Goal: Task Accomplishment & Management: Manage account settings

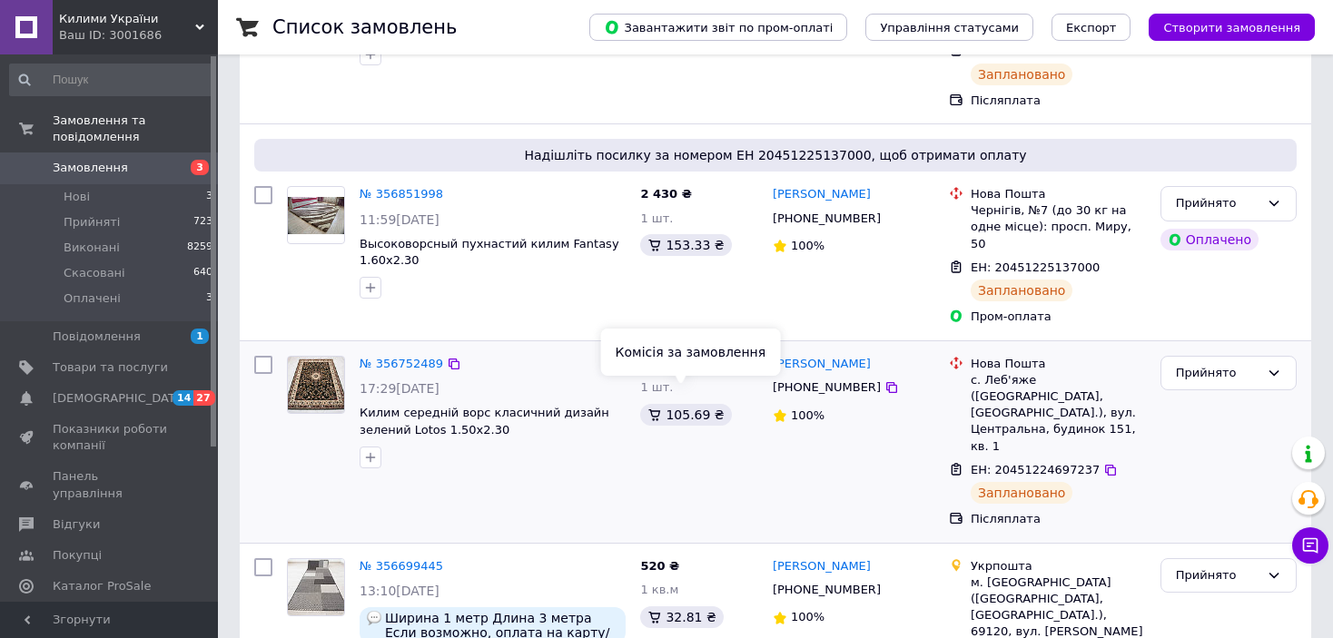
scroll to position [272, 0]
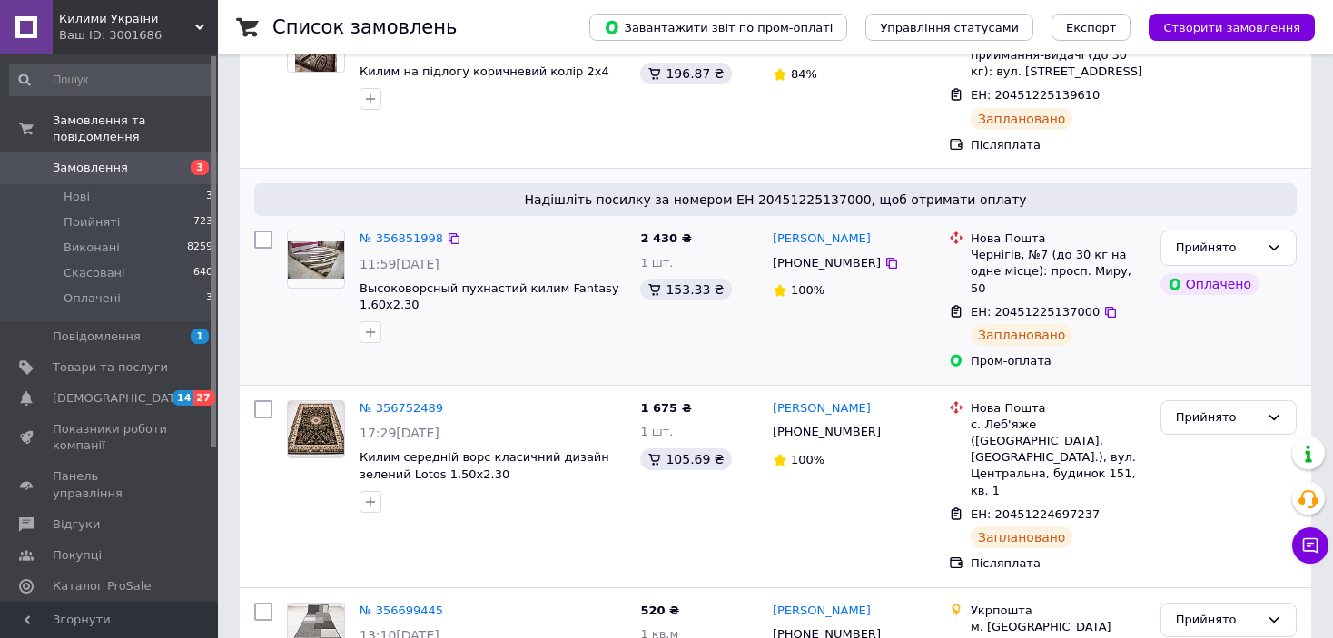
scroll to position [272, 0]
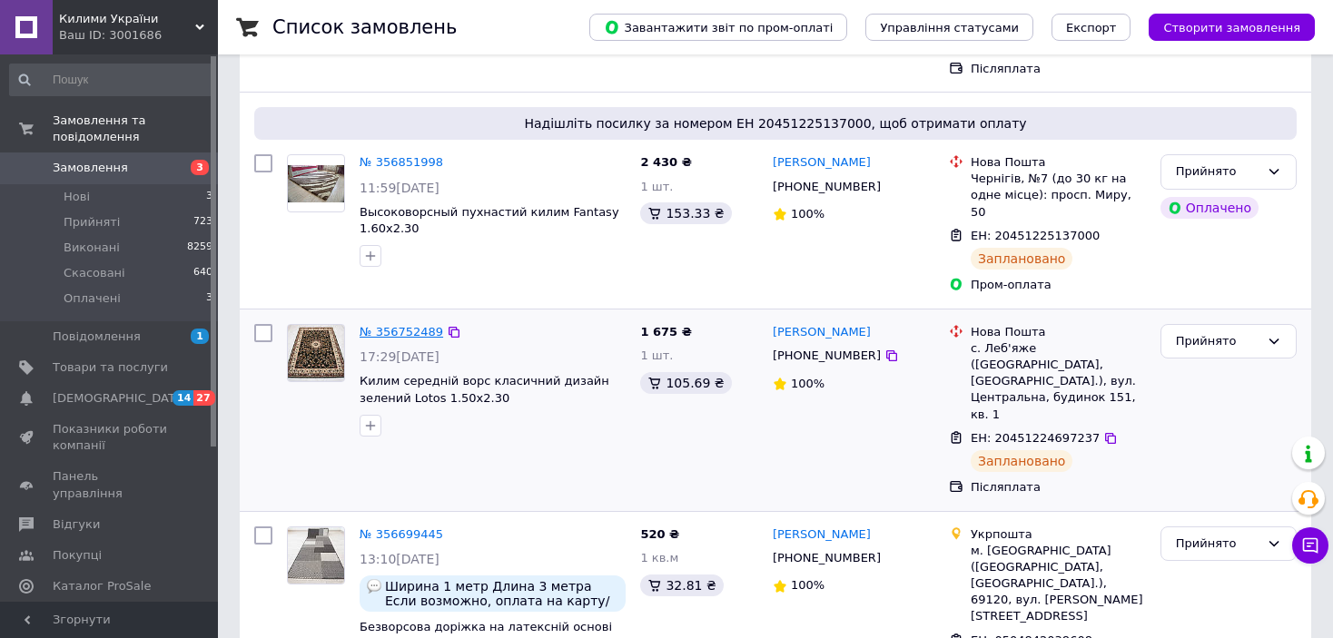
click at [406, 325] on link "№ 356752489" at bounding box center [402, 332] width 84 height 14
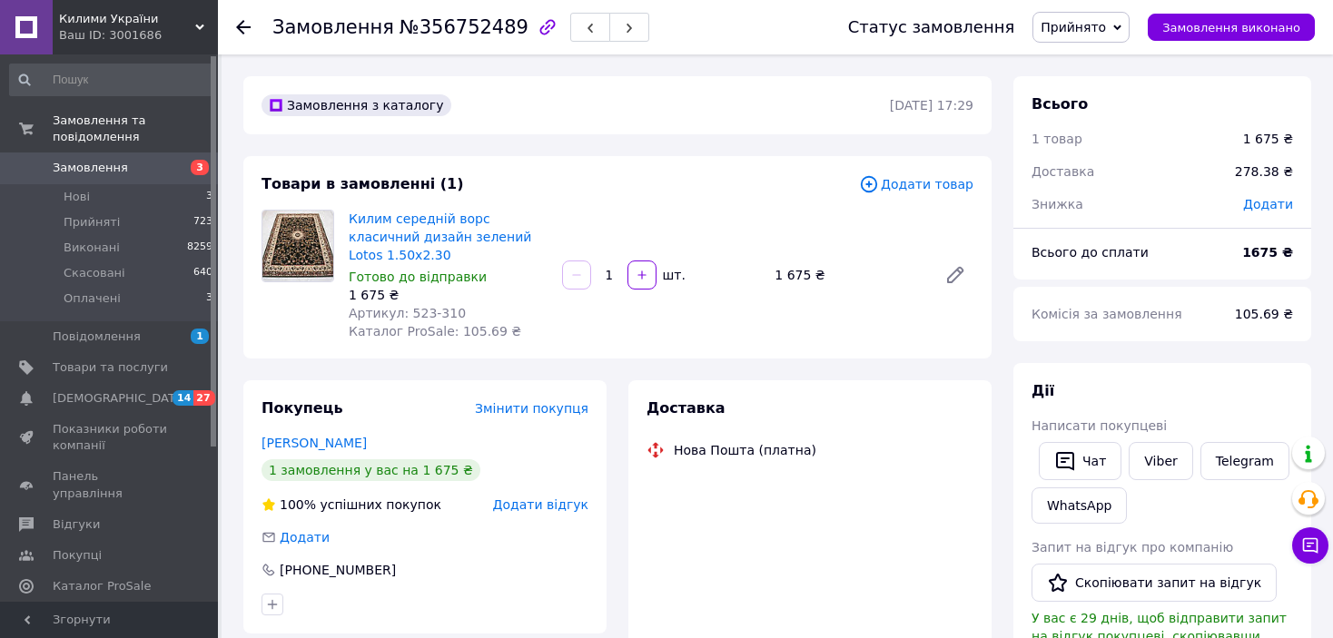
click at [1098, 25] on span "Прийнято" at bounding box center [1072, 27] width 65 height 15
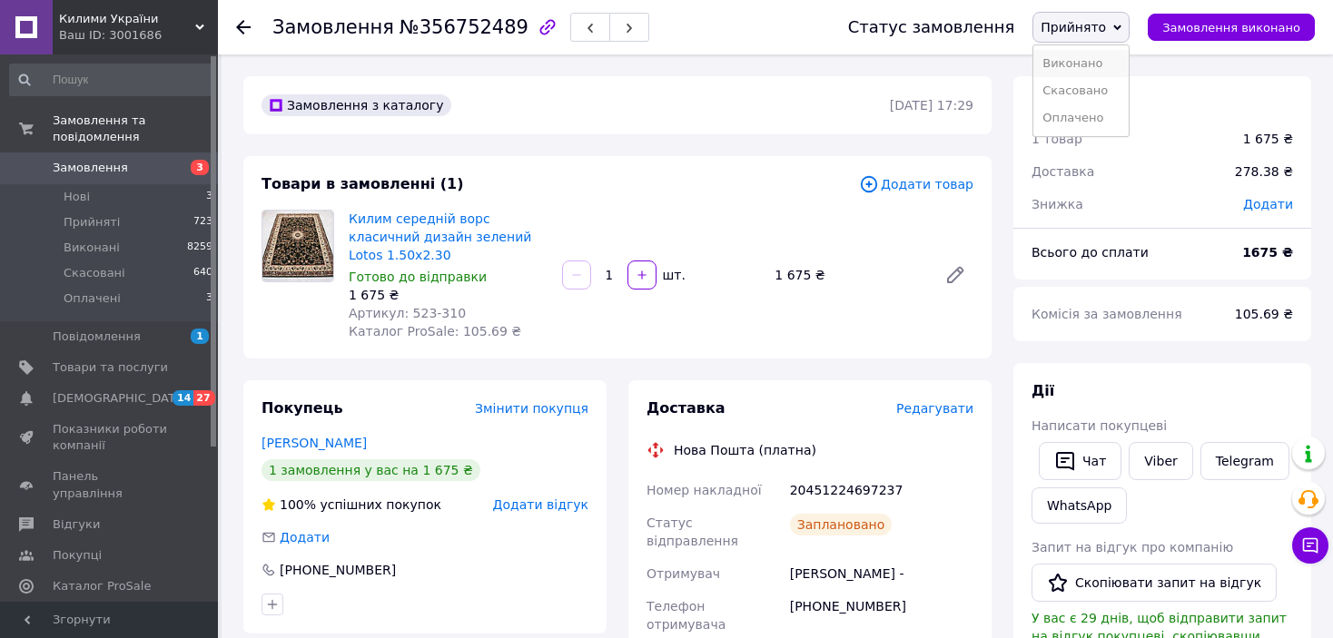
click at [1096, 63] on li "Виконано" at bounding box center [1080, 63] width 95 height 27
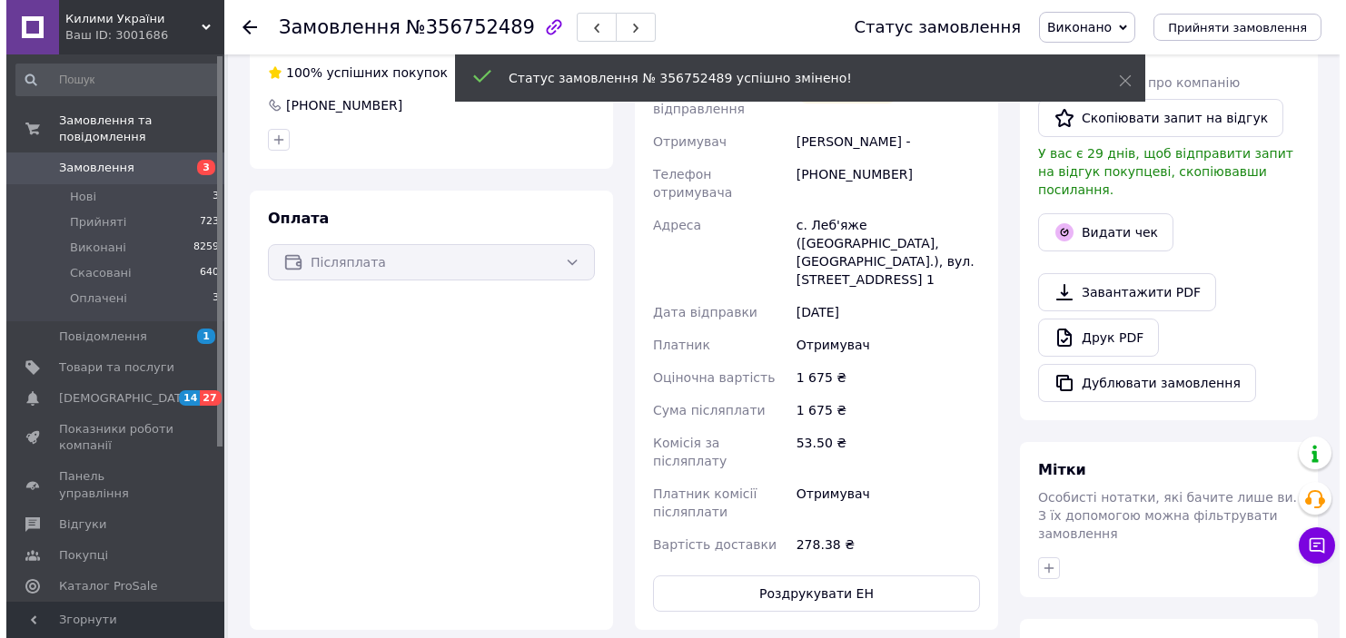
scroll to position [454, 0]
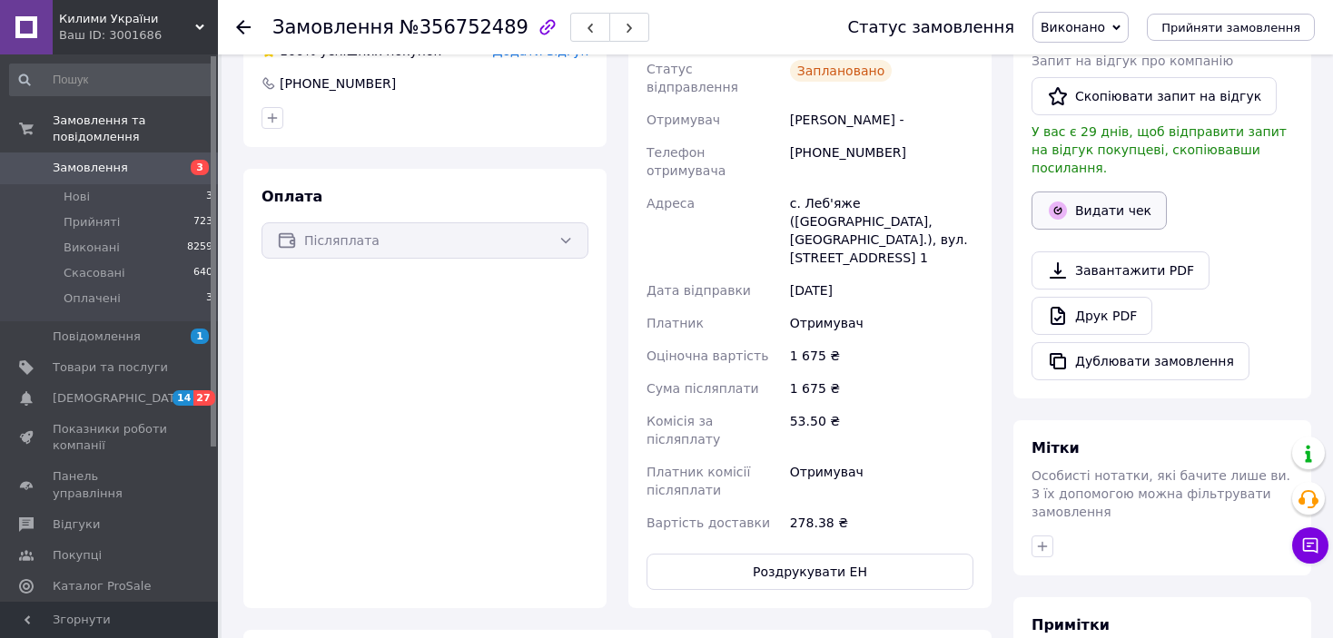
click at [1102, 192] on button "Видати чек" at bounding box center [1098, 211] width 135 height 38
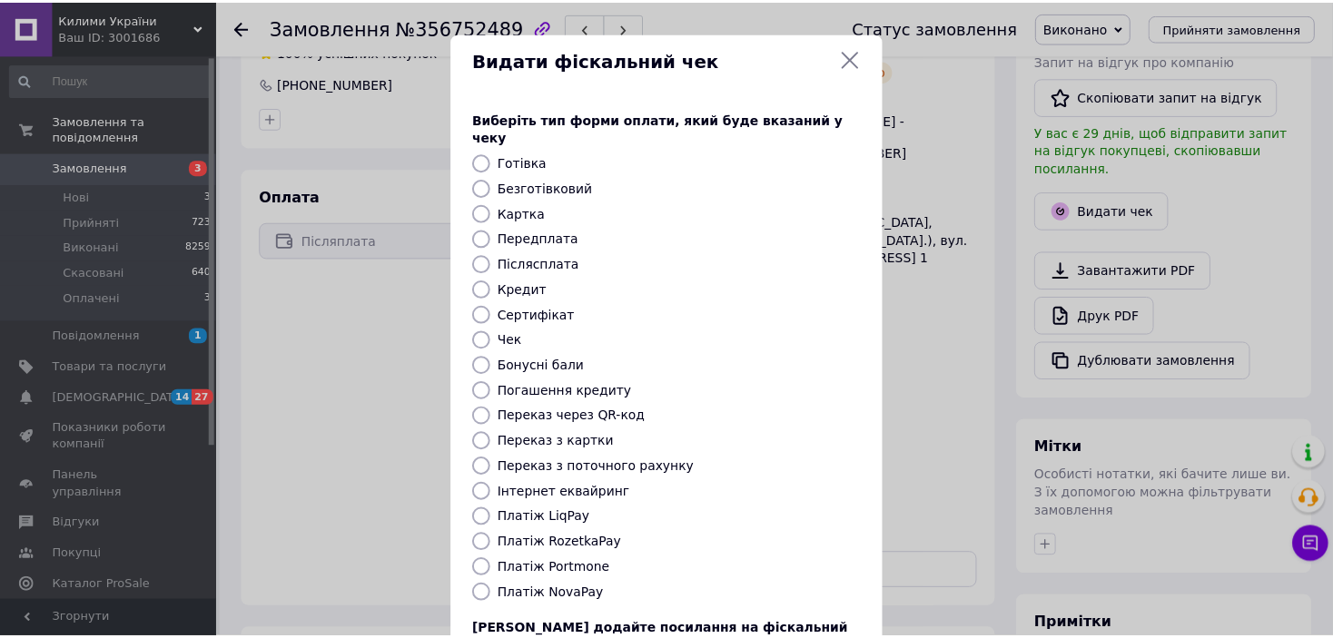
scroll to position [141, 0]
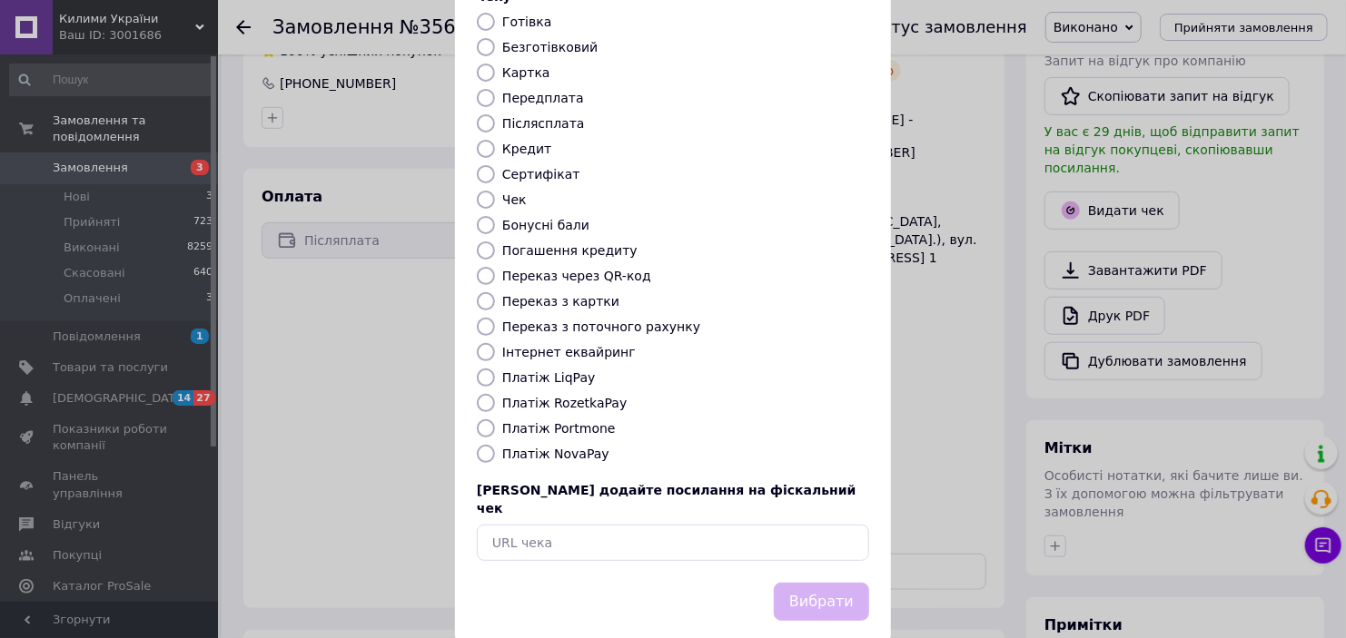
click at [486, 445] on input "Платіж NovaPay" at bounding box center [486, 454] width 18 height 18
radio input "true"
click at [824, 583] on button "Вибрати" at bounding box center [821, 602] width 95 height 39
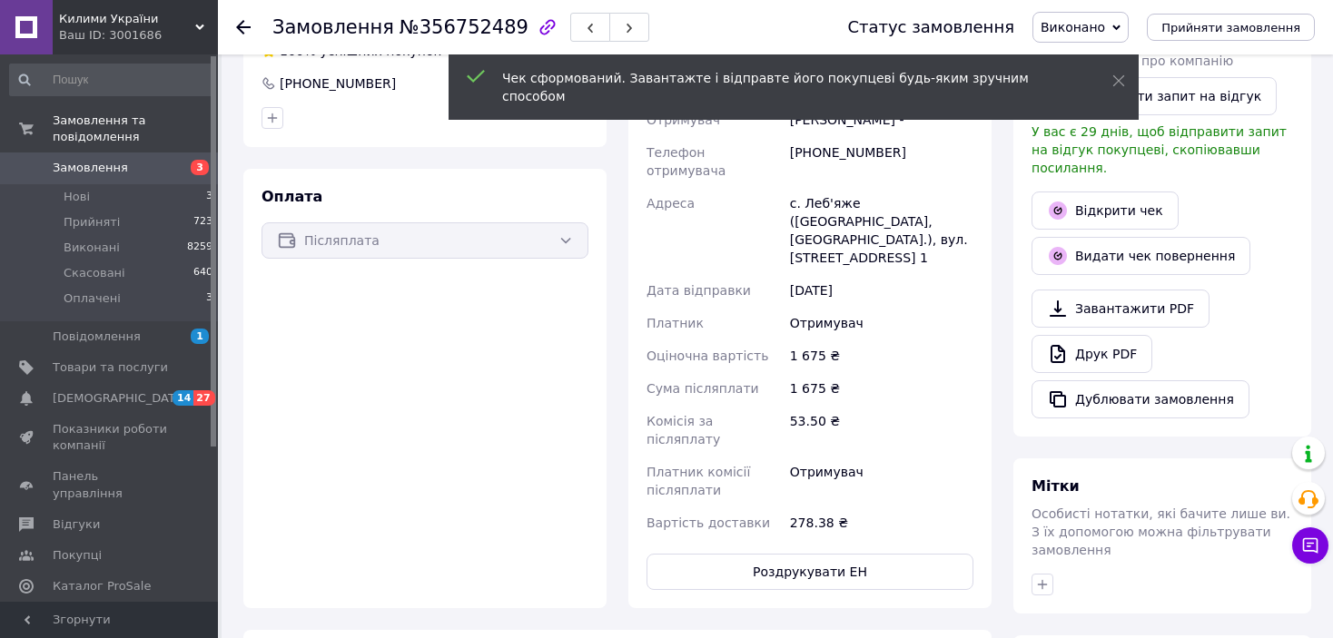
click at [243, 21] on icon at bounding box center [243, 27] width 15 height 15
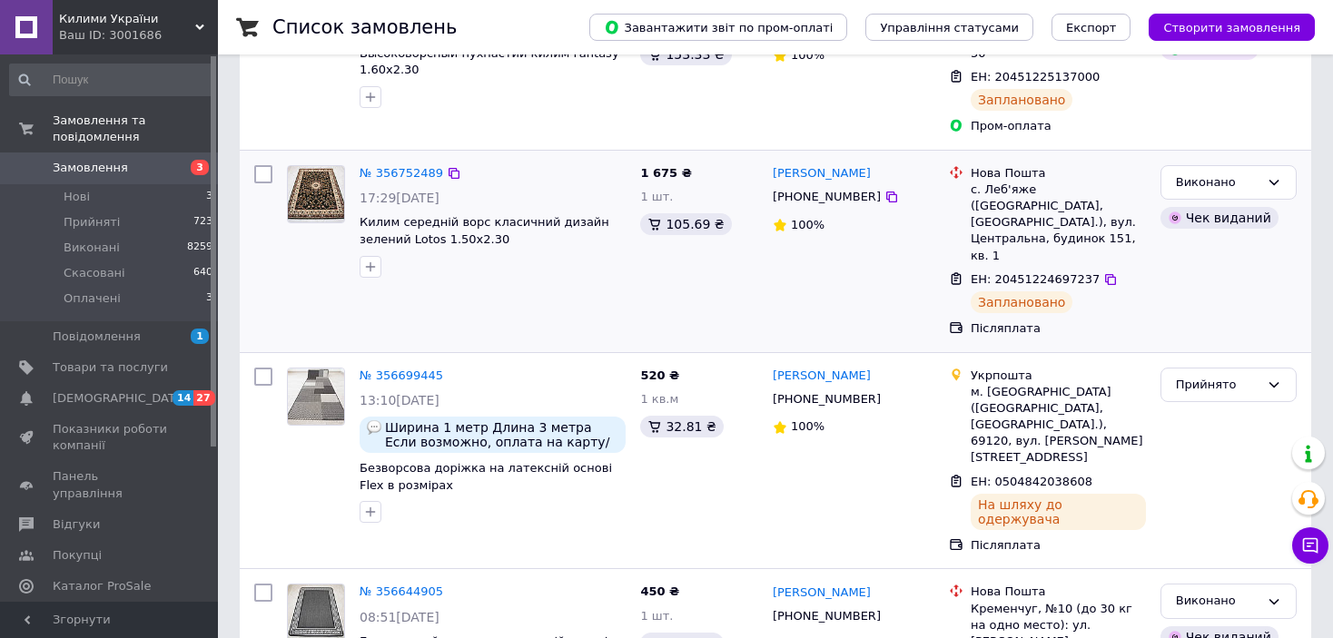
scroll to position [454, 0]
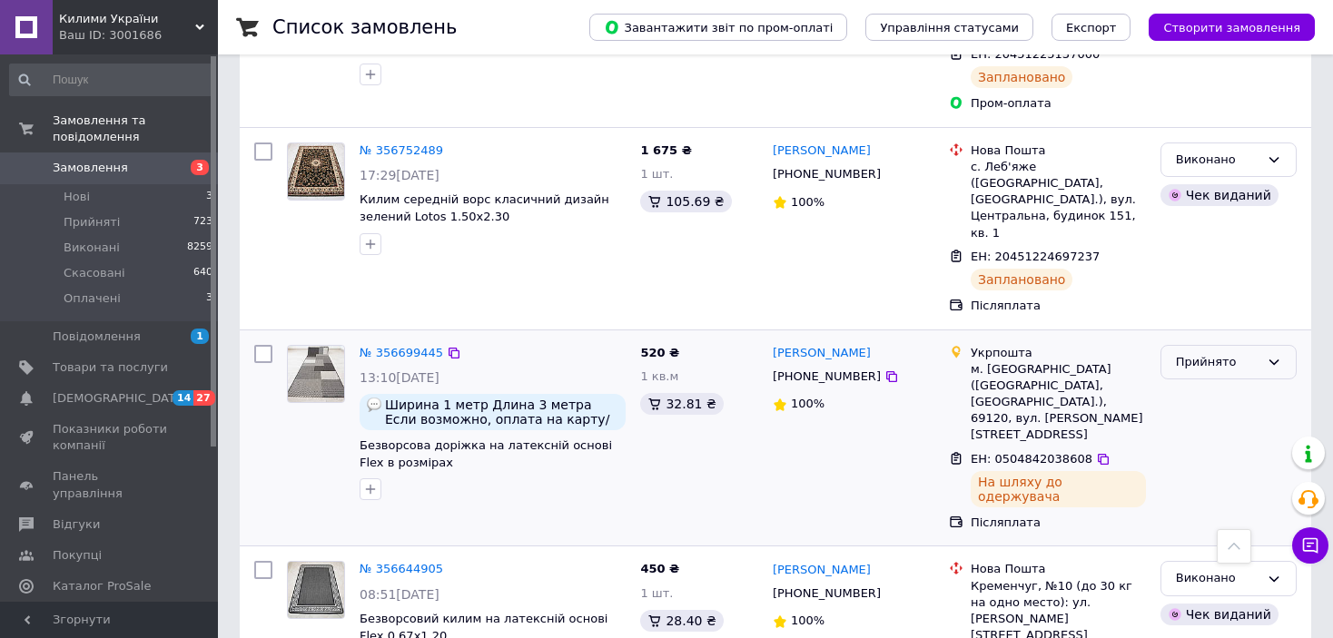
click at [1189, 353] on div "Прийнято" at bounding box center [1218, 362] width 84 height 19
click at [1206, 383] on li "Виконано" at bounding box center [1228, 400] width 134 height 34
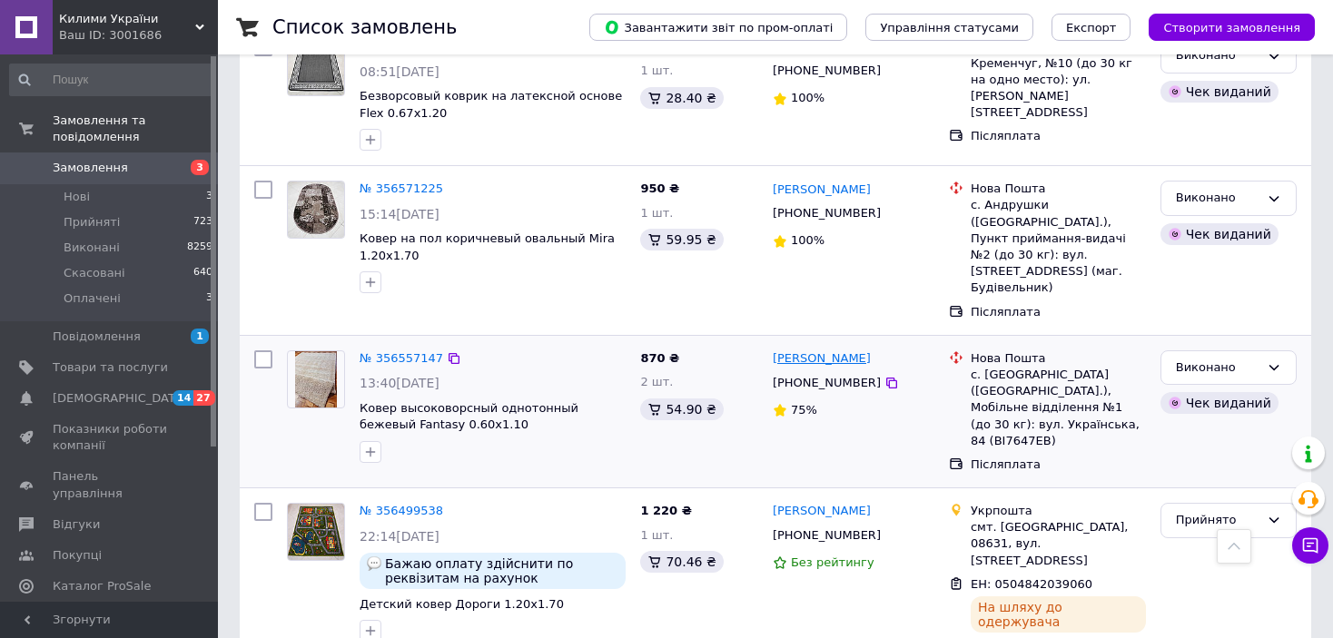
scroll to position [999, 0]
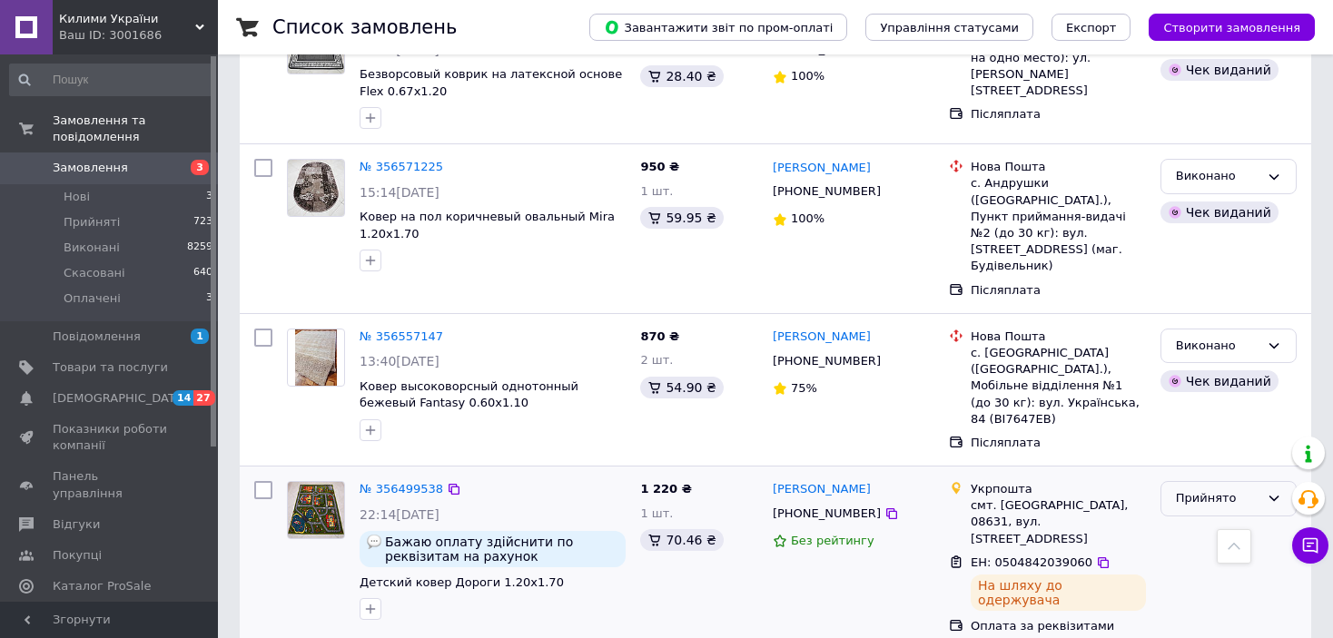
click at [1194, 489] on div "Прийнято" at bounding box center [1218, 498] width 84 height 19
click at [1199, 520] on li "Виконано" at bounding box center [1228, 537] width 134 height 34
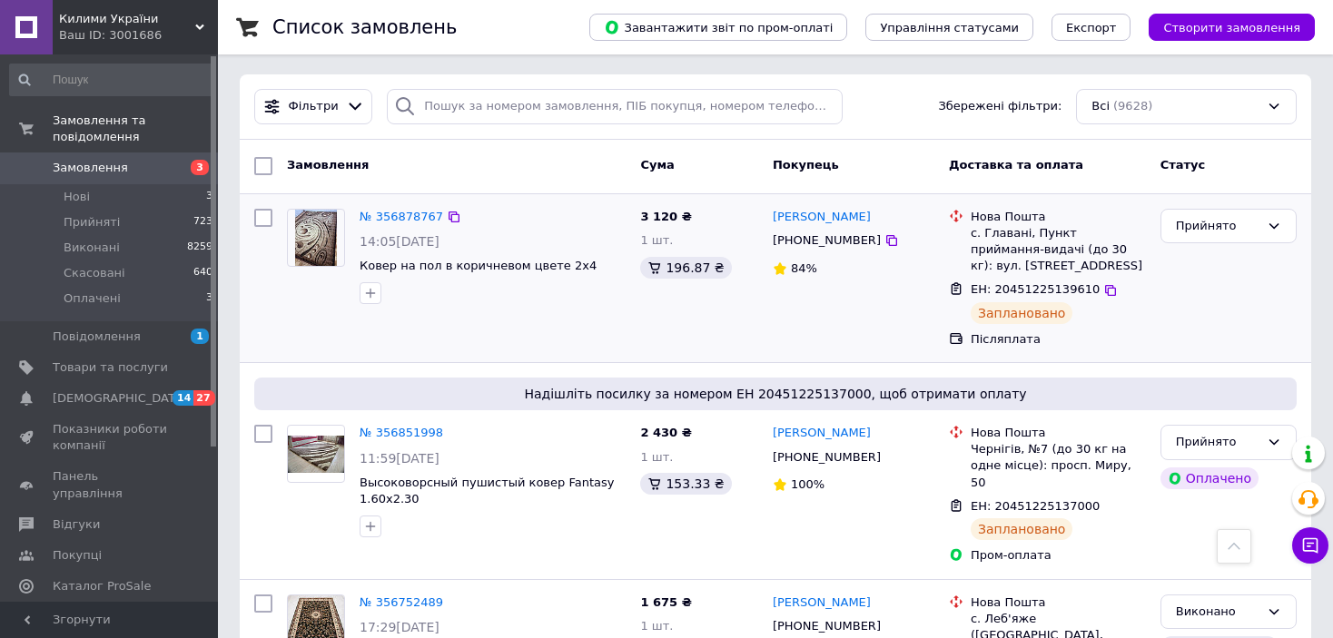
scroll to position [0, 0]
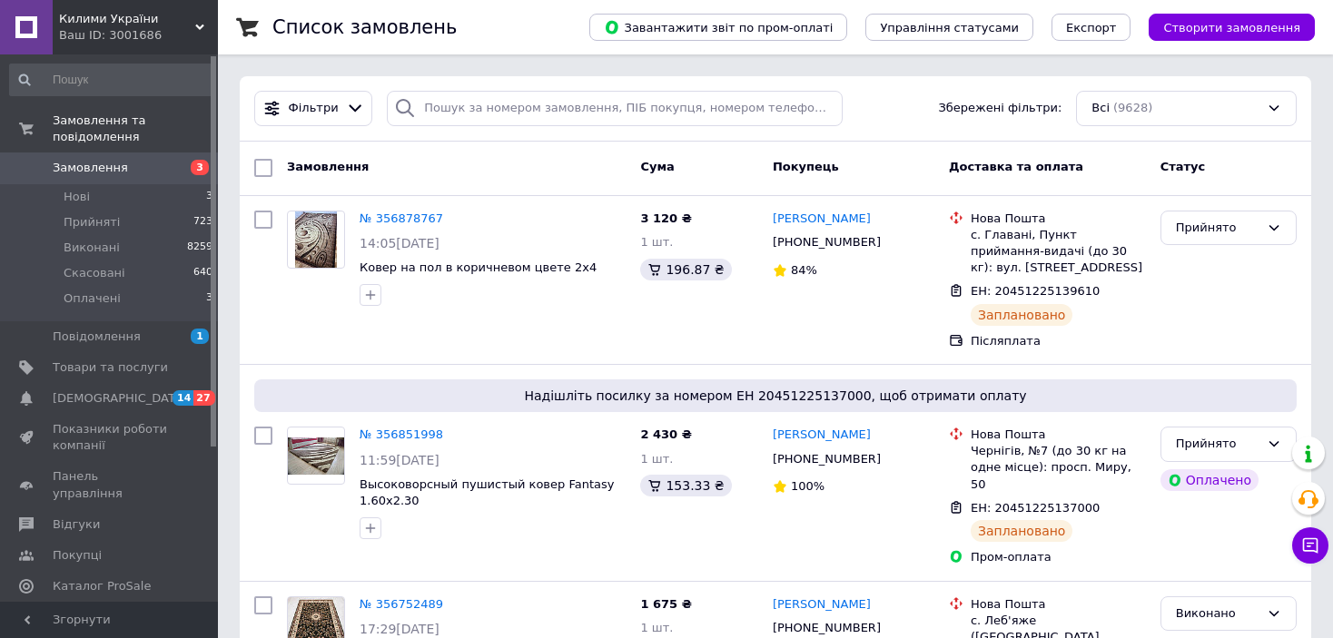
click at [123, 421] on span "Показники роботи компанії" at bounding box center [110, 437] width 115 height 33
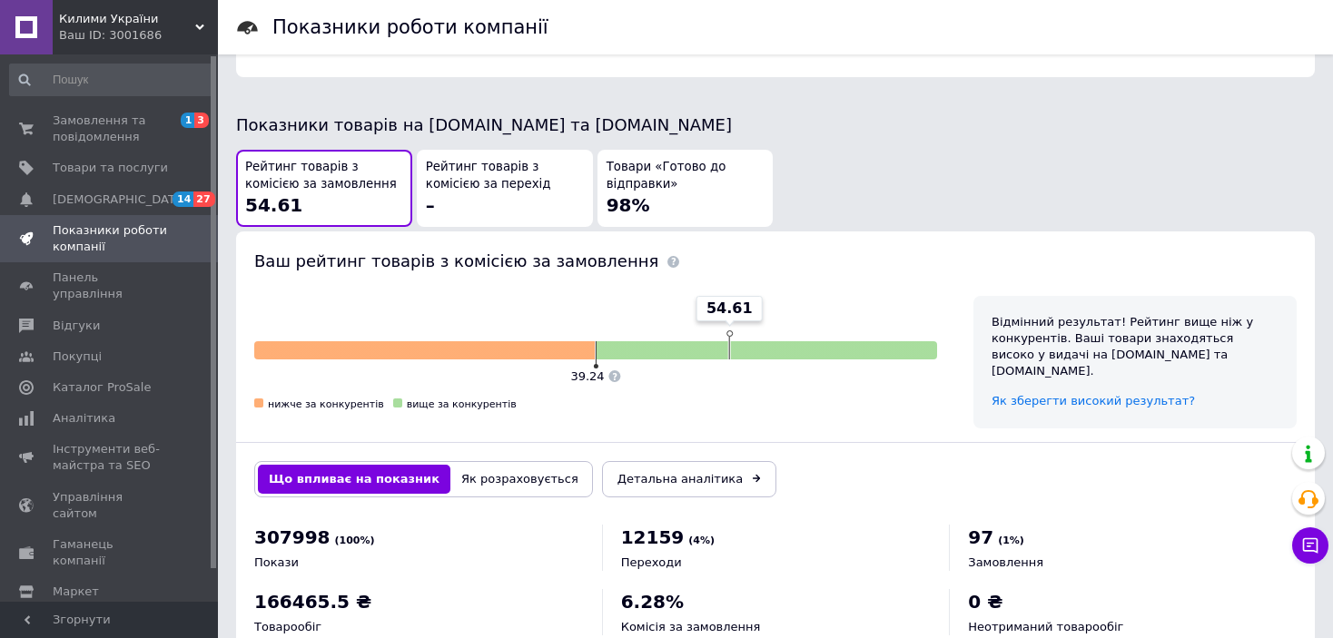
scroll to position [967, 0]
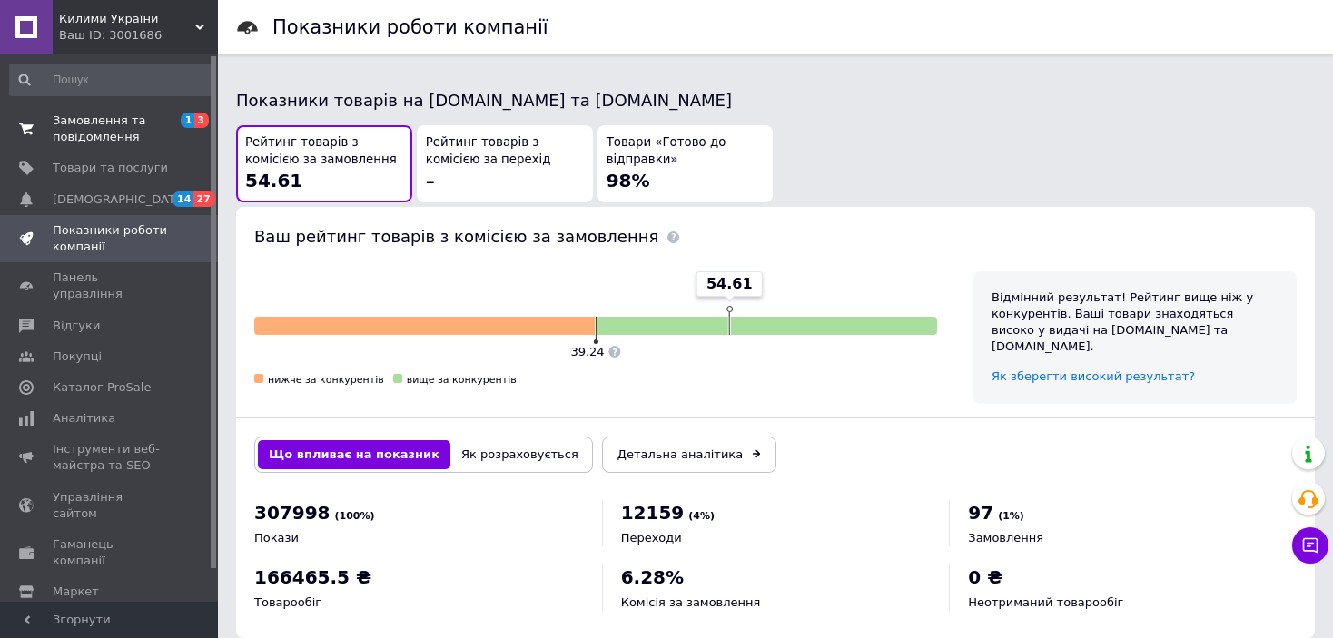
click at [94, 120] on span "Замовлення та повідомлення" at bounding box center [110, 129] width 115 height 33
